Goal: Obtain resource: Download file/media

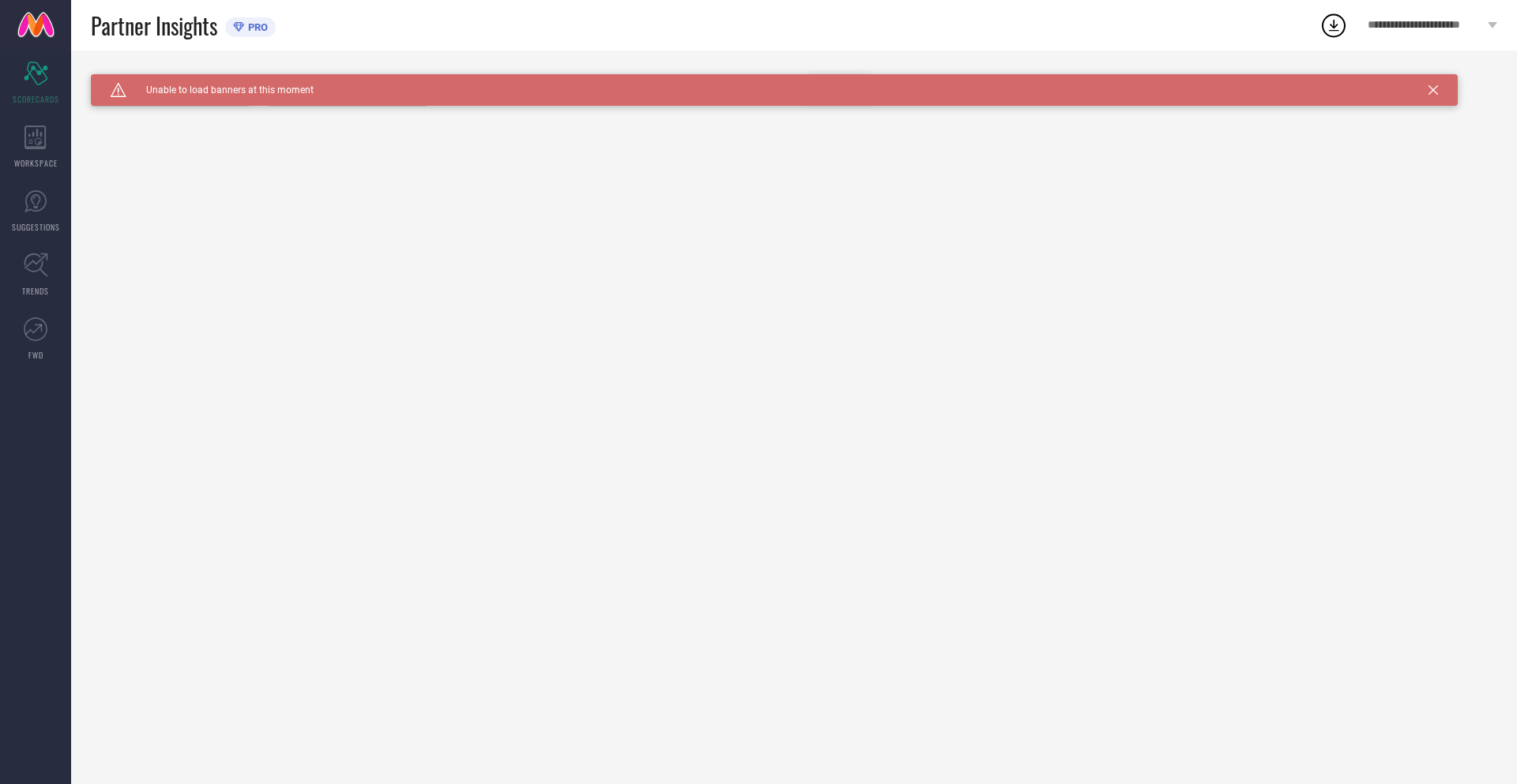
type input "All"
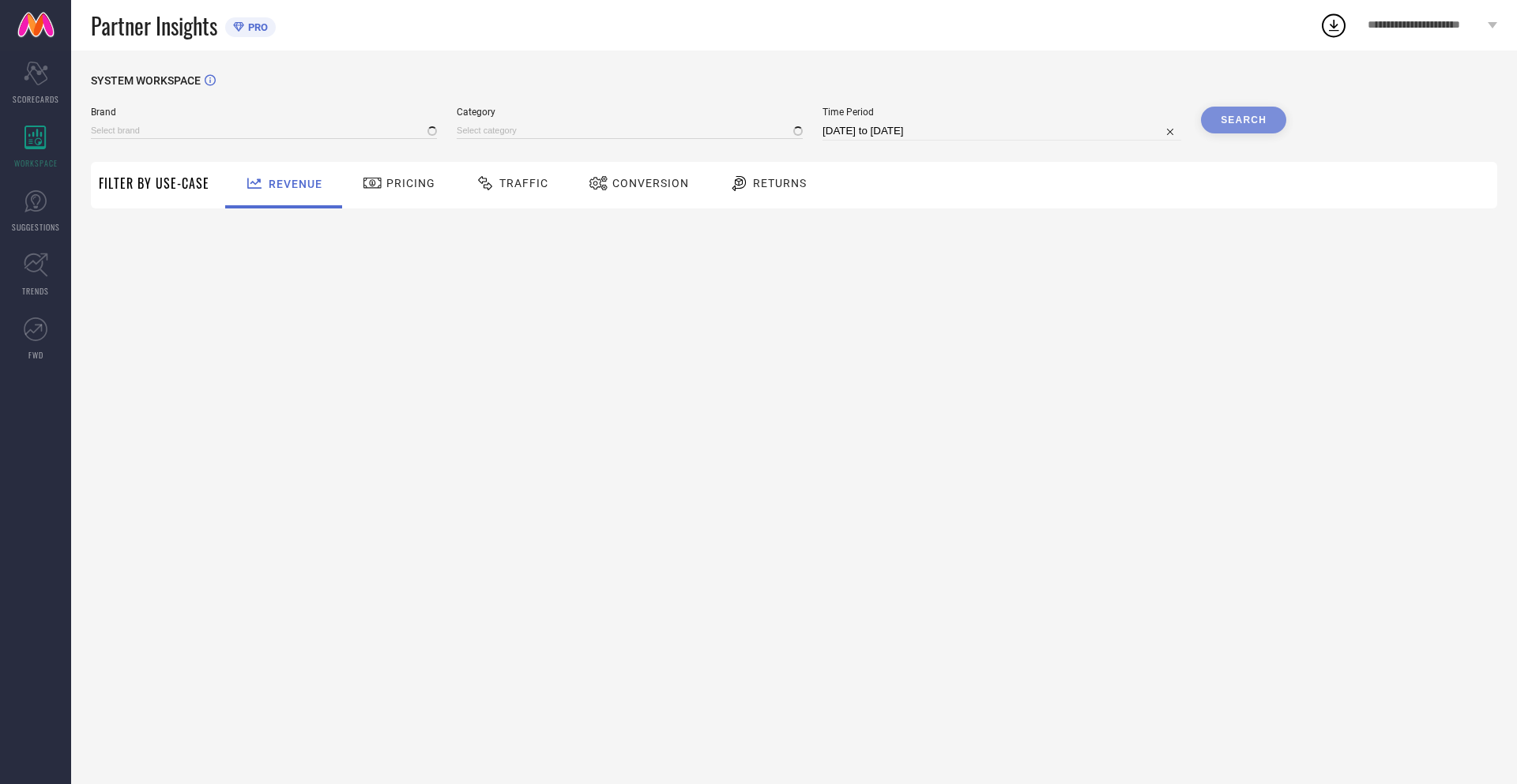
type input "NIKE"
type input "All"
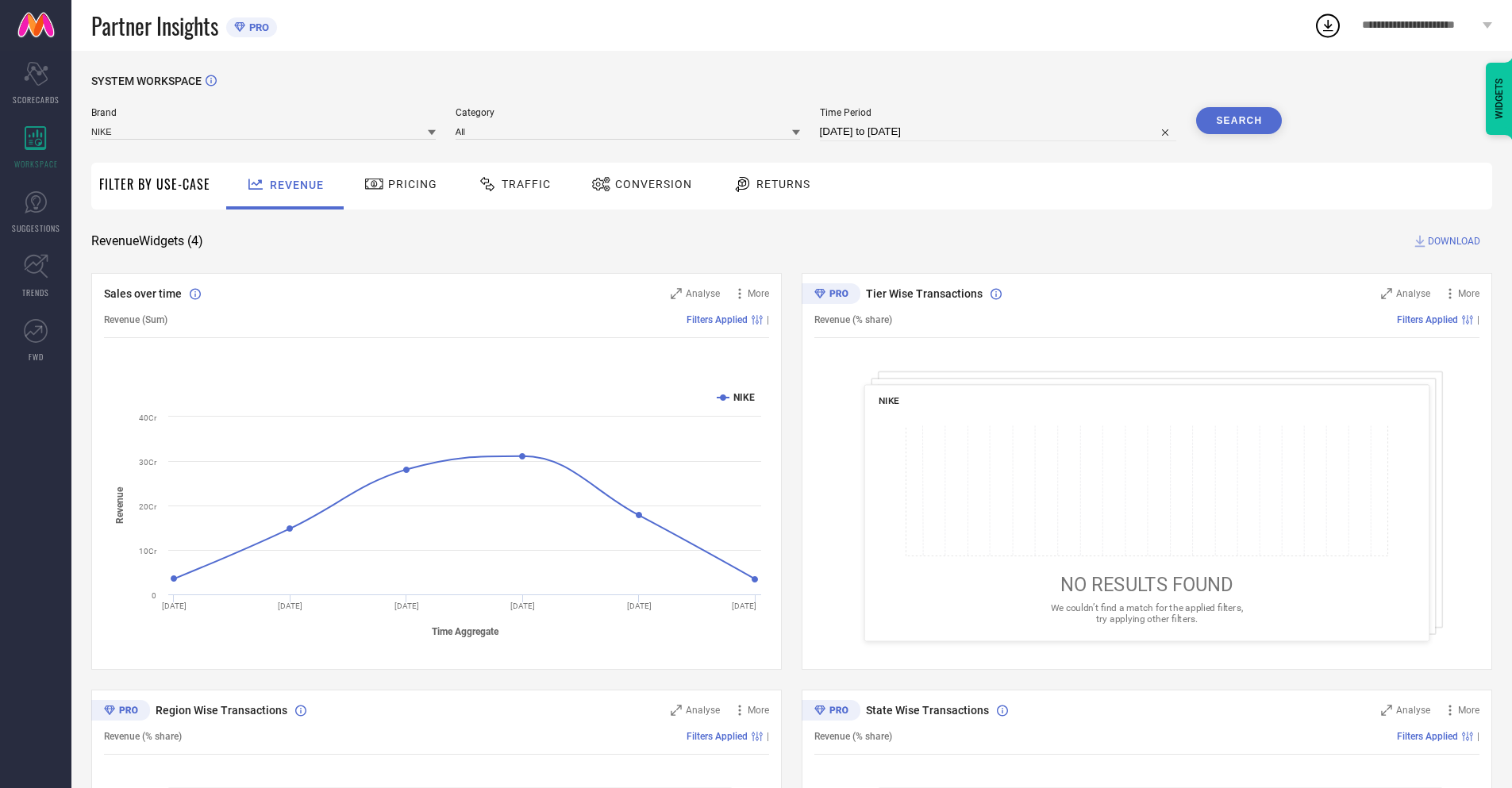
click at [637, 186] on span "Conversion" at bounding box center [653, 184] width 77 height 13
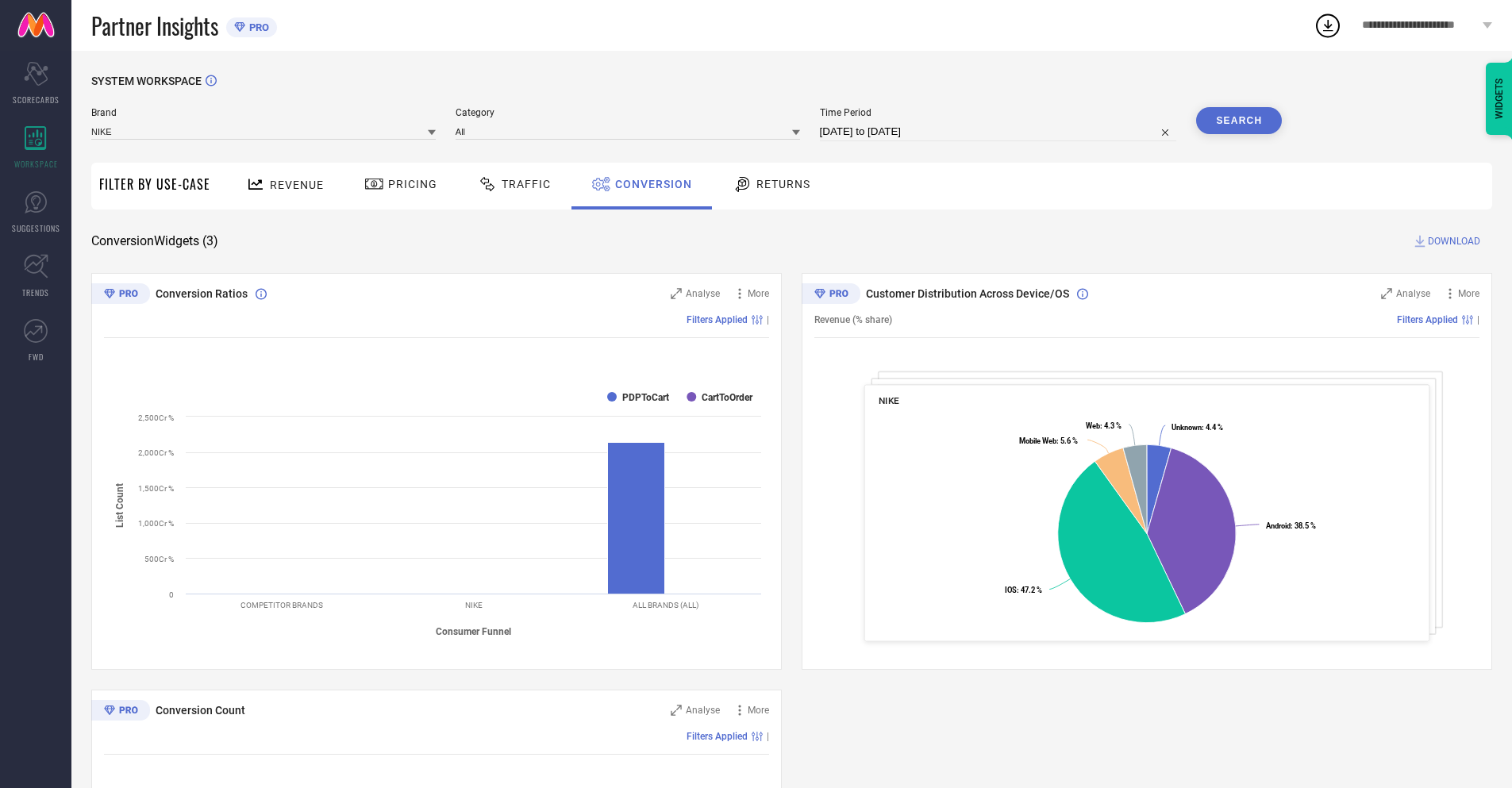
click at [997, 131] on input "[DATE] to [DATE]" at bounding box center [999, 132] width 357 height 19
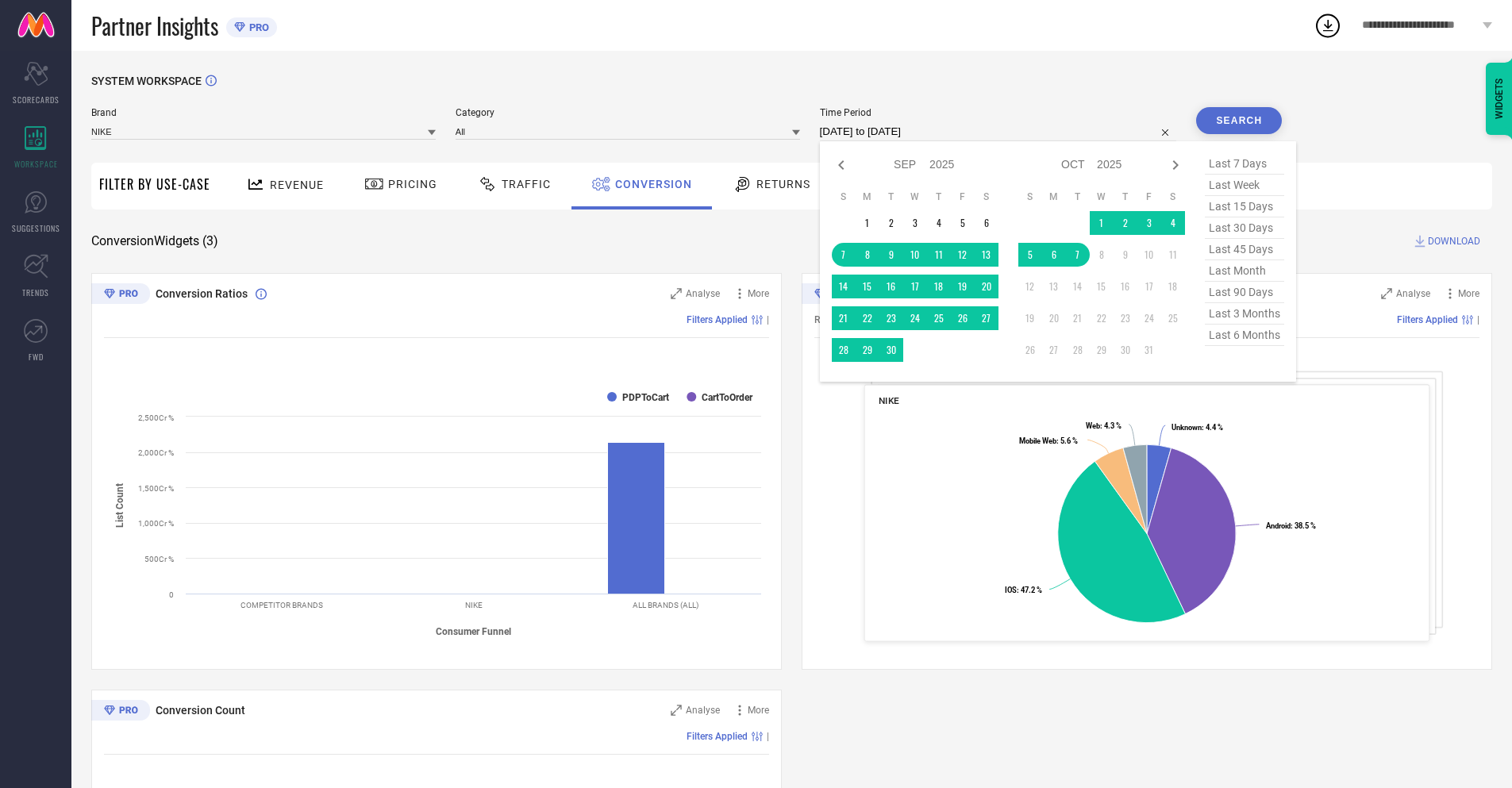
select select "9"
select select "2025"
select select "10"
select select "2025"
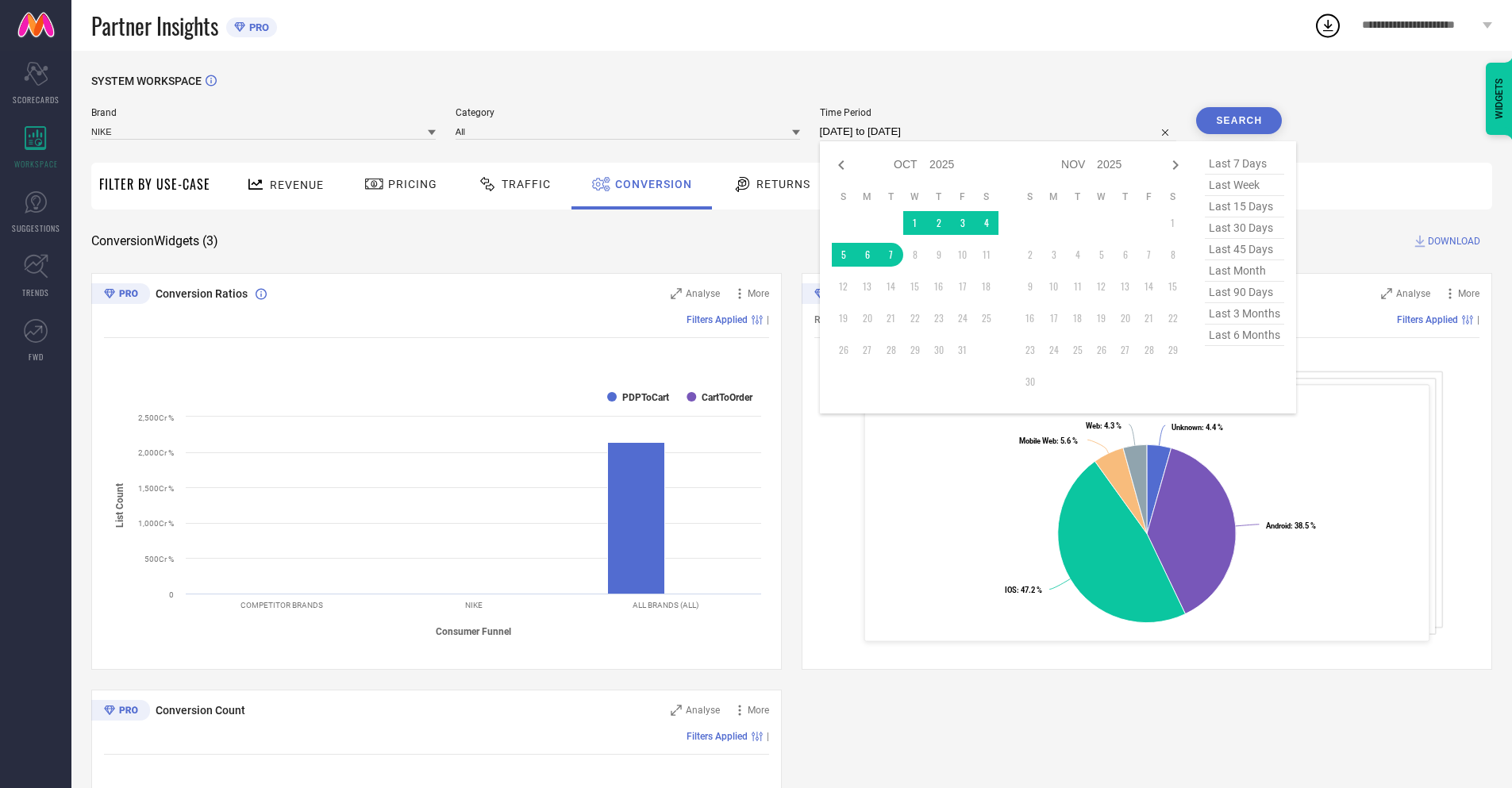
click at [888, 255] on td "7" at bounding box center [891, 255] width 24 height 24
type input "[DATE] to [DATE]"
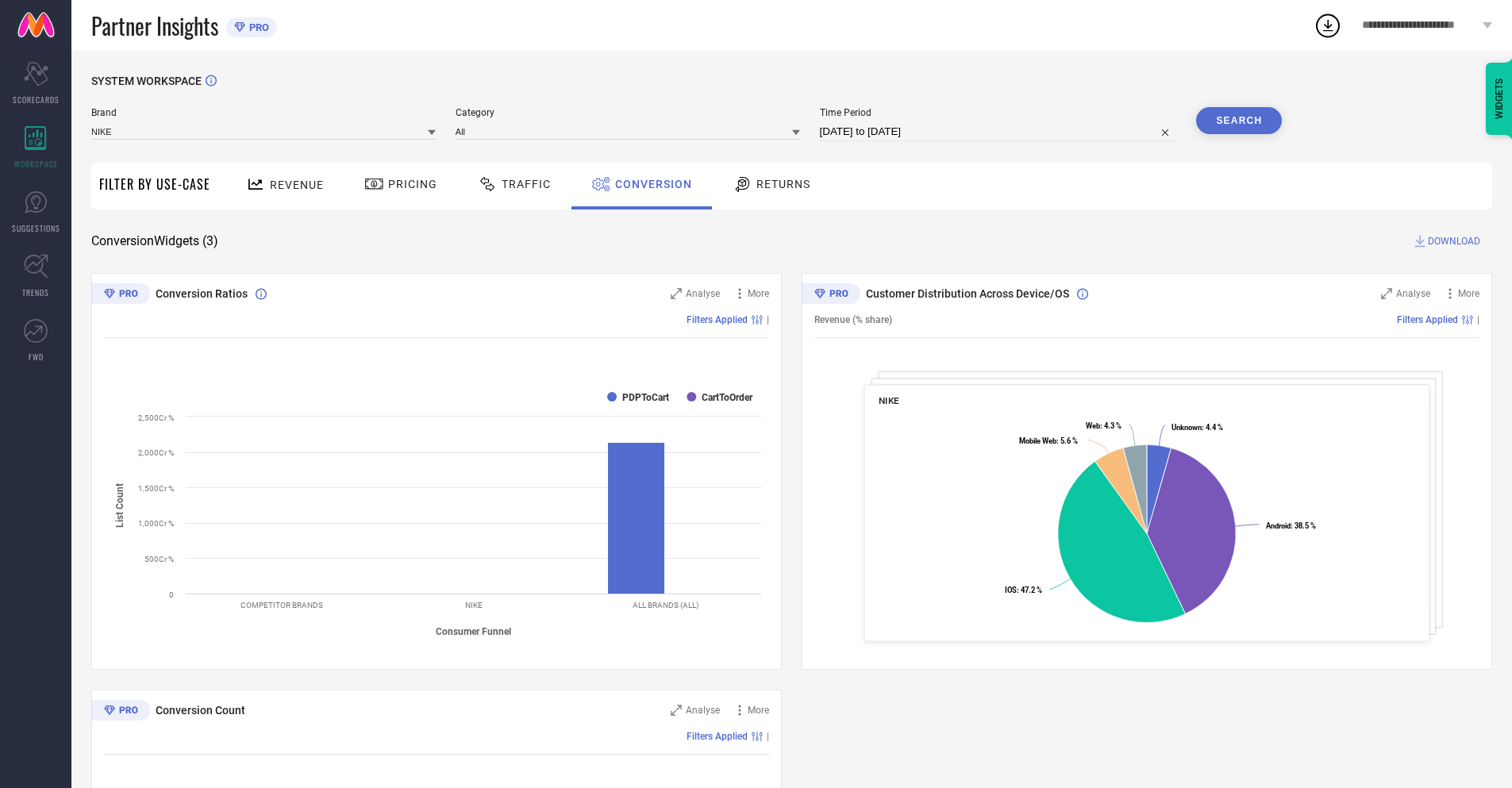
click at [1239, 121] on button "Search" at bounding box center [1238, 121] width 86 height 27
click at [1454, 241] on span "DOWNLOAD" at bounding box center [1454, 241] width 52 height 16
